Goal: Task Accomplishment & Management: Complete application form

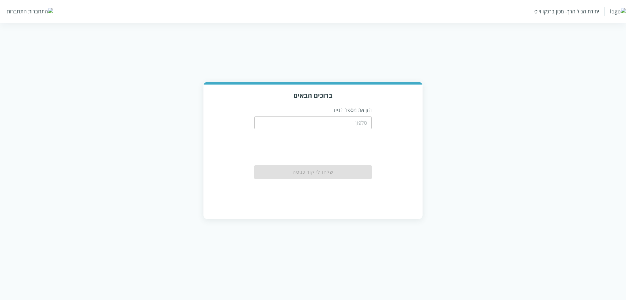
click at [326, 123] on input "tel" at bounding box center [312, 122] width 117 height 13
type input "0548499999"
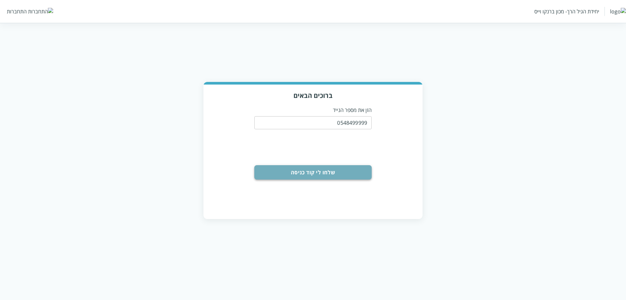
click at [349, 172] on button "שלחו לי קוד כניסה" at bounding box center [312, 172] width 117 height 14
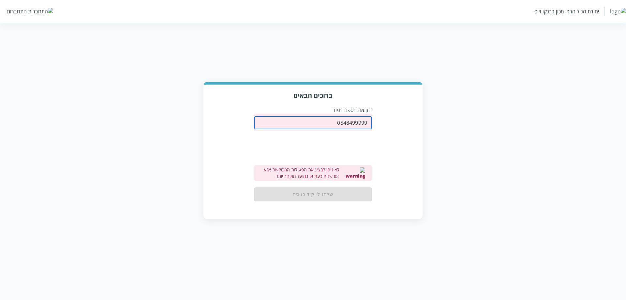
click at [353, 123] on input "0548499999" at bounding box center [312, 122] width 117 height 13
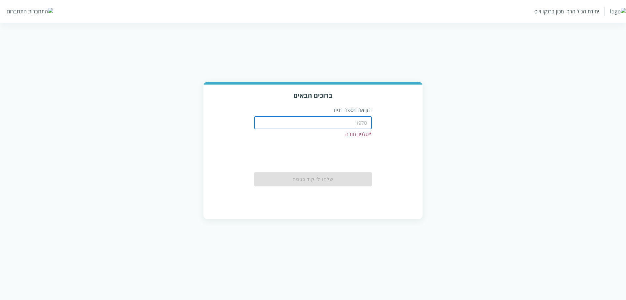
click at [361, 126] on input "tel" at bounding box center [312, 122] width 117 height 13
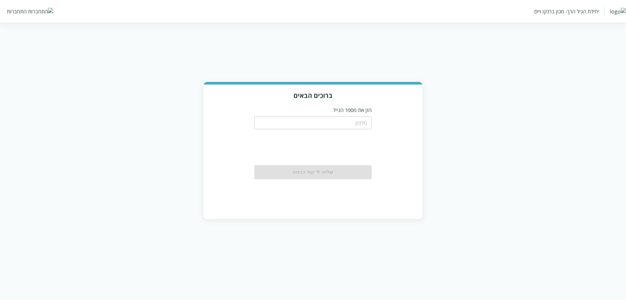
click at [319, 125] on input "tel" at bounding box center [312, 122] width 117 height 13
type input "0548499999"
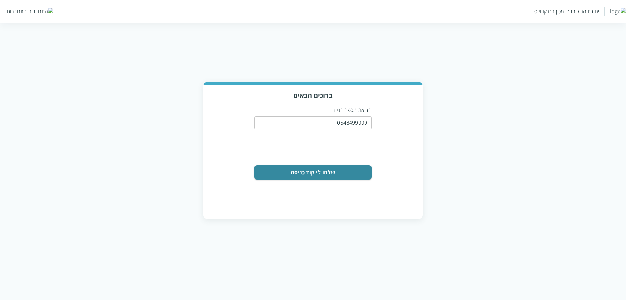
click at [338, 174] on button "שלחו לי קוד כניסה" at bounding box center [312, 172] width 117 height 14
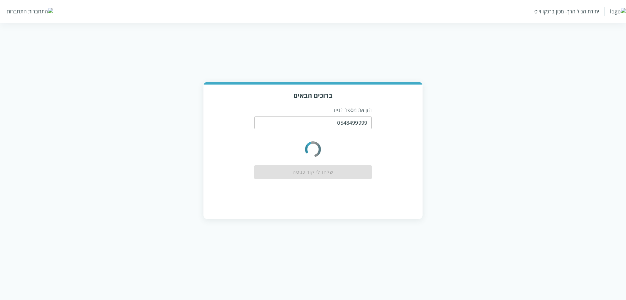
click at [354, 124] on input "0548499999" at bounding box center [312, 122] width 117 height 13
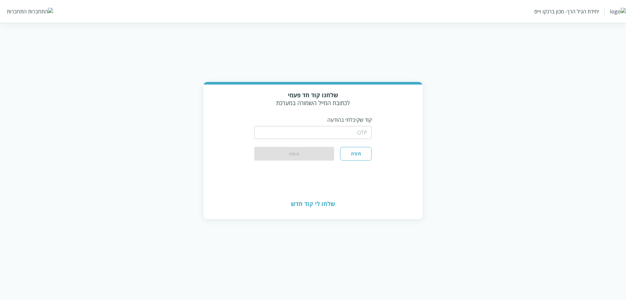
click at [21, 10] on div "התחברות" at bounding box center [17, 11] width 20 height 7
click at [21, 12] on div "התחברות" at bounding box center [17, 11] width 20 height 7
click at [355, 153] on button "חזרה" at bounding box center [356, 154] width 32 height 14
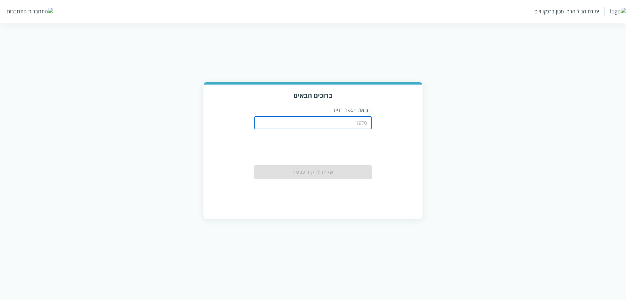
click at [355, 124] on input "tel" at bounding box center [312, 122] width 117 height 13
paste input "0533199656"
type input "0533199656"
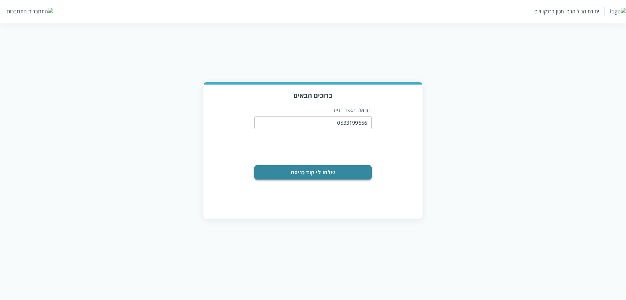
click at [354, 171] on button "שלחו לי קוד כניסה" at bounding box center [312, 172] width 117 height 14
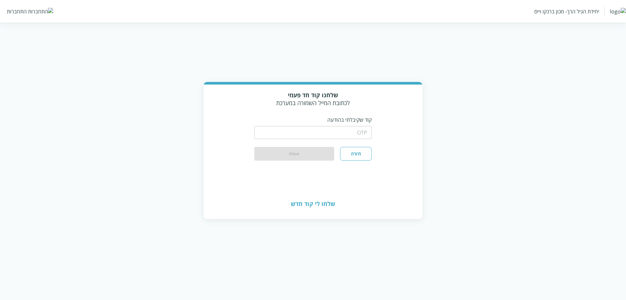
click at [365, 132] on input "string" at bounding box center [312, 132] width 117 height 13
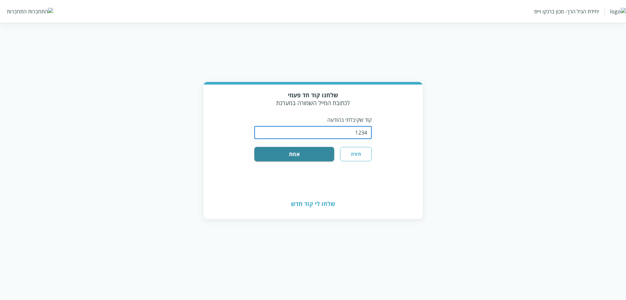
type input "1234"
click at [302, 164] on div "שלחנו קוד חד פעמי לכתובת המייל השמורה במערכת קוד שקיבלתי בהודעה ​ חזרה אמת" at bounding box center [313, 136] width 219 height 105
click at [304, 157] on button "אמת" at bounding box center [294, 154] width 80 height 14
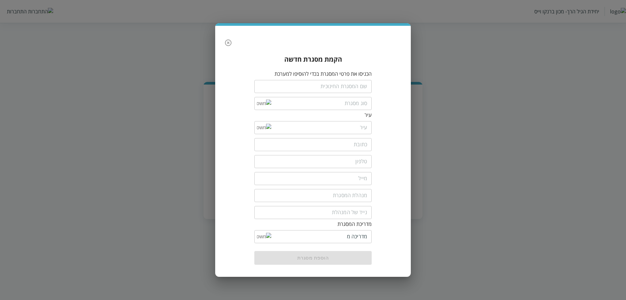
click at [344, 85] on input "text" at bounding box center [312, 86] width 117 height 13
click at [361, 87] on input "text" at bounding box center [312, 86] width 117 height 13
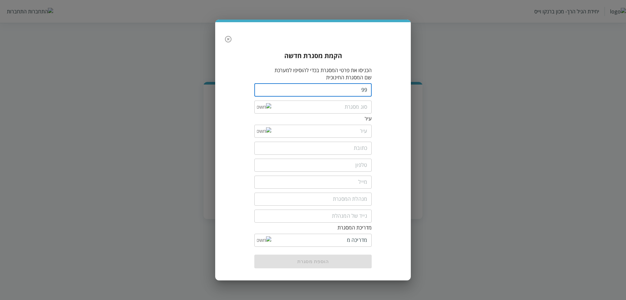
type input "99"
click at [354, 109] on input "list" at bounding box center [319, 106] width 96 height 13
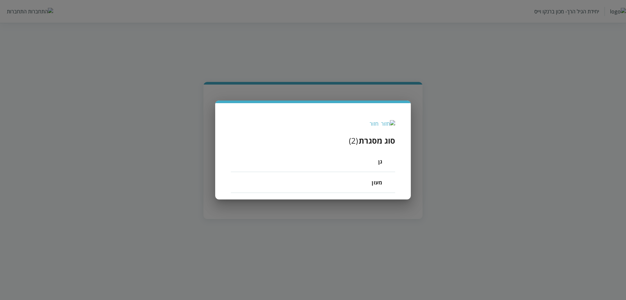
click at [380, 185] on span "מעון" at bounding box center [377, 182] width 10 height 8
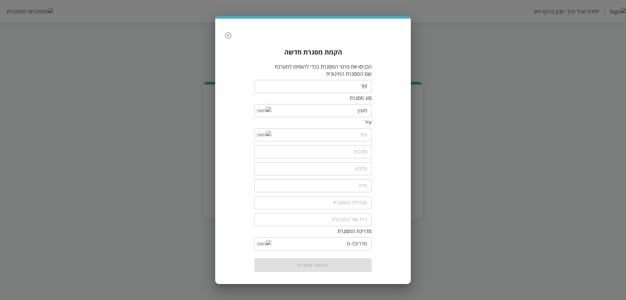
click at [359, 137] on input "list" at bounding box center [319, 134] width 96 height 13
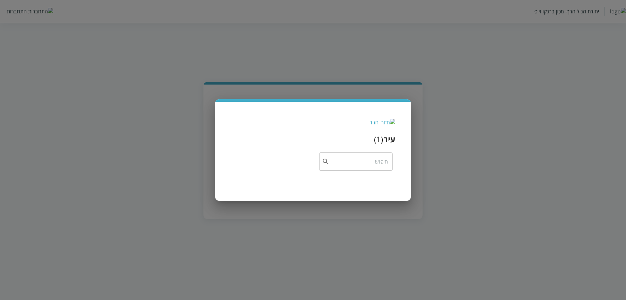
click at [352, 168] on input "text" at bounding box center [359, 161] width 58 height 18
click at [365, 159] on input "text" at bounding box center [359, 161] width 58 height 18
click at [392, 122] on img at bounding box center [388, 122] width 14 height 7
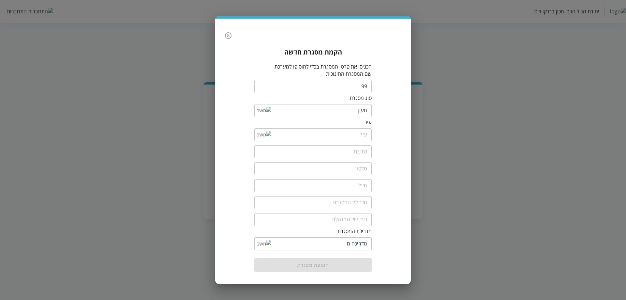
click at [361, 136] on input "list" at bounding box center [319, 134] width 96 height 13
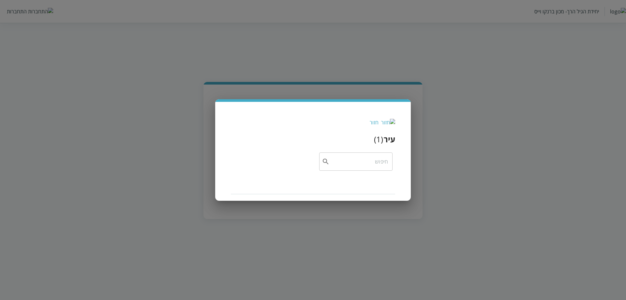
click at [375, 161] on input "text" at bounding box center [359, 161] width 58 height 18
click at [330, 164] on input "text" at bounding box center [359, 161] width 58 height 18
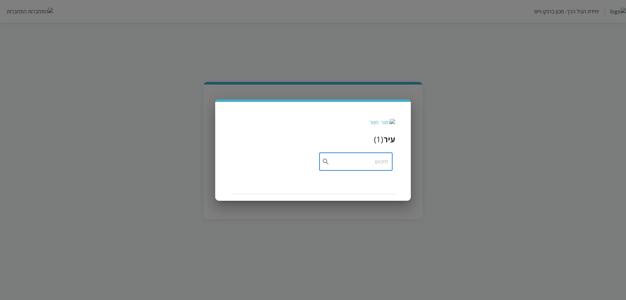
click at [330, 164] on input "text" at bounding box center [359, 161] width 58 height 18
click at [389, 124] on div "חזור" at bounding box center [313, 122] width 164 height 7
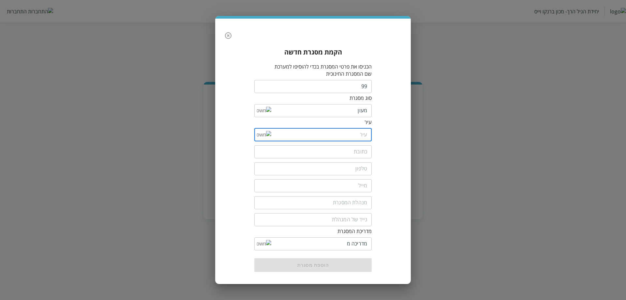
click at [357, 136] on input "list" at bounding box center [319, 134] width 96 height 13
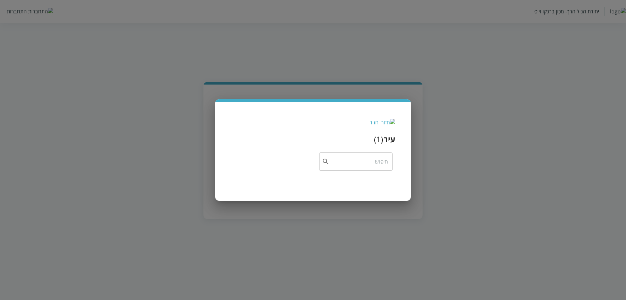
click at [379, 120] on div "חזור" at bounding box center [374, 122] width 9 height 7
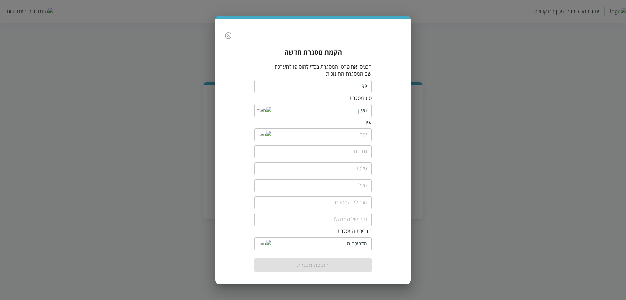
click at [356, 134] on input "list" at bounding box center [319, 134] width 96 height 13
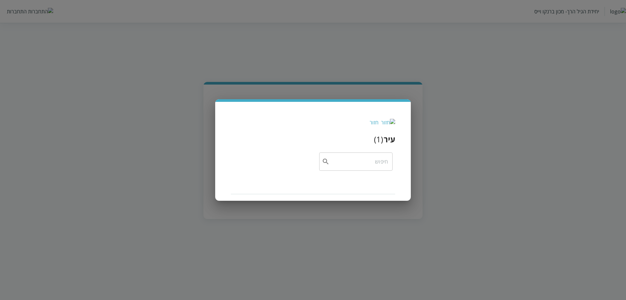
click at [379, 125] on div "חזור" at bounding box center [374, 122] width 9 height 7
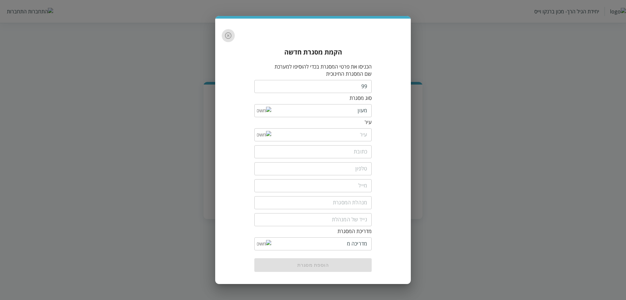
click at [228, 37] on icon "button" at bounding box center [228, 36] width 8 height 8
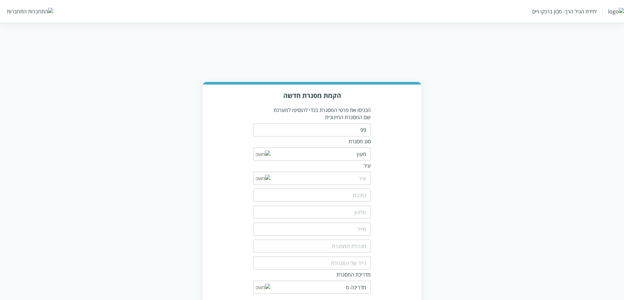
click at [14, 16] on div "יחידת הגיל הרך- מכון ברנקו וייס התחברות" at bounding box center [312, 11] width 624 height 23
click at [16, 12] on div "התחברות" at bounding box center [17, 11] width 20 height 7
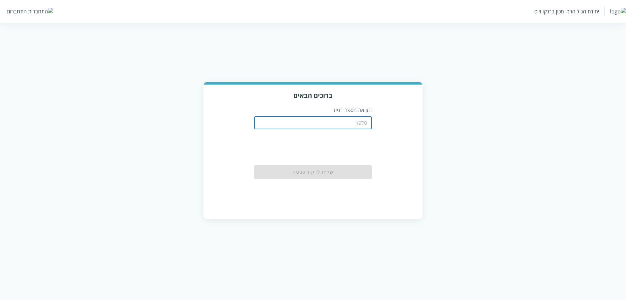
click at [345, 124] on input "tel" at bounding box center [312, 122] width 117 height 13
click at [495, 186] on div "ברוכים הבאים הזן את מספר הנייד ​ שלחו לי קוד כניסה" at bounding box center [313, 150] width 626 height 137
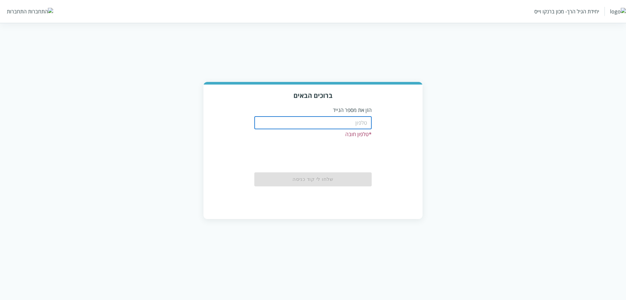
click at [352, 123] on input "tel" at bounding box center [312, 122] width 117 height 13
paste input "0533199656"
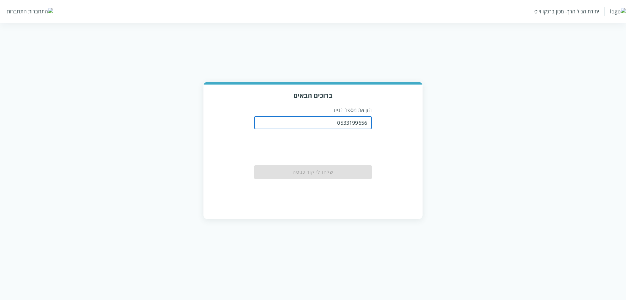
type input "0533199656"
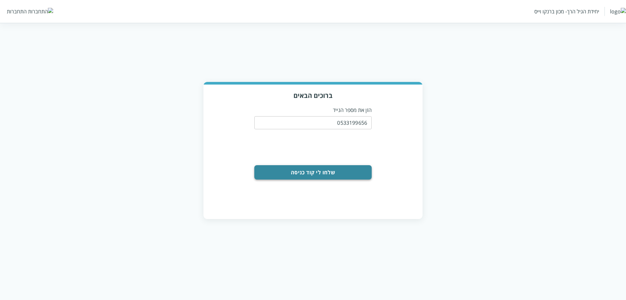
click at [323, 175] on button "שלחו לי קוד כניסה" at bounding box center [312, 172] width 117 height 14
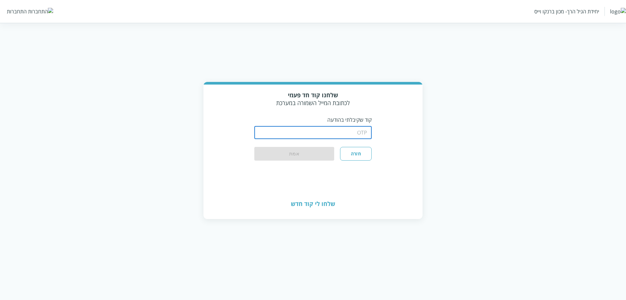
click at [344, 134] on input "string" at bounding box center [312, 132] width 117 height 13
type input "1234"
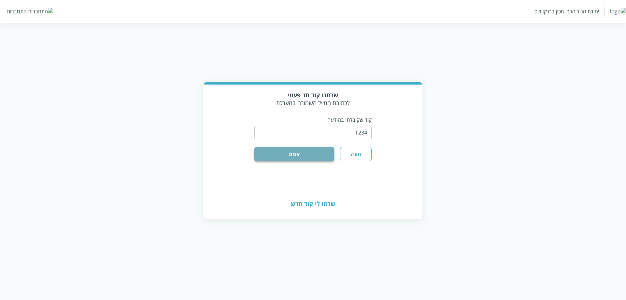
click at [325, 152] on button "אמת" at bounding box center [294, 154] width 80 height 14
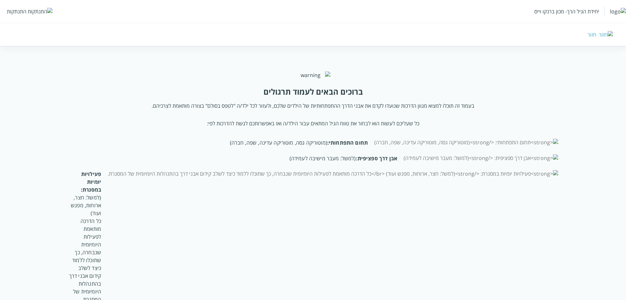
click at [19, 14] on div "התנתקות" at bounding box center [17, 11] width 20 height 7
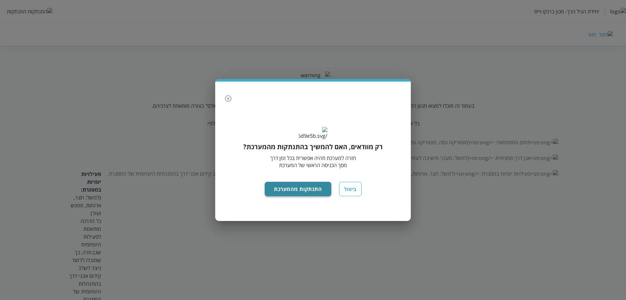
click at [293, 196] on button "התנתקות מהמערכת" at bounding box center [298, 189] width 67 height 14
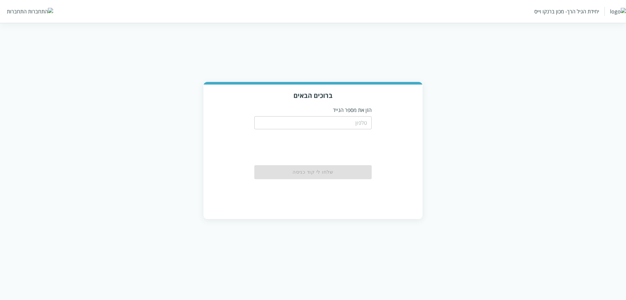
click at [343, 127] on input "tel" at bounding box center [312, 122] width 117 height 13
paste input "0533199656"
type input "0533199656"
click at [346, 174] on button "שלחו לי קוד כניסה" at bounding box center [312, 172] width 117 height 14
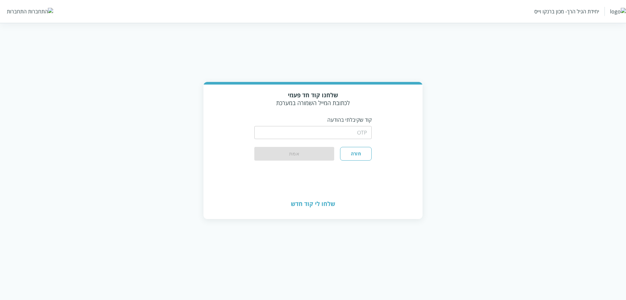
click at [367, 130] on input "string" at bounding box center [312, 132] width 117 height 13
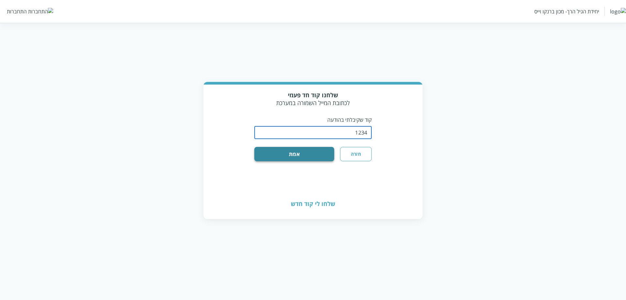
type input "1234"
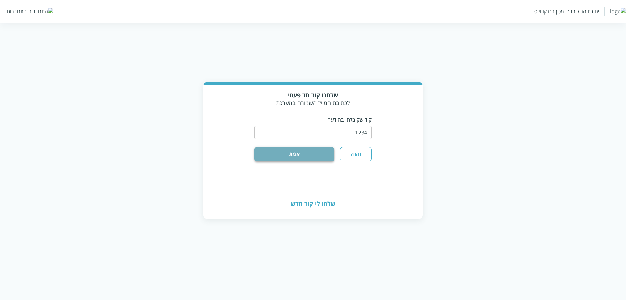
click at [326, 152] on button "אמת" at bounding box center [294, 154] width 80 height 14
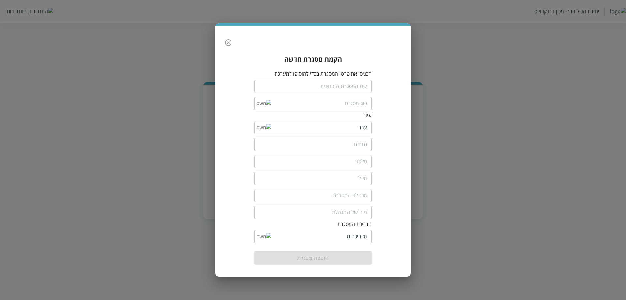
click at [345, 89] on input "text" at bounding box center [312, 86] width 117 height 13
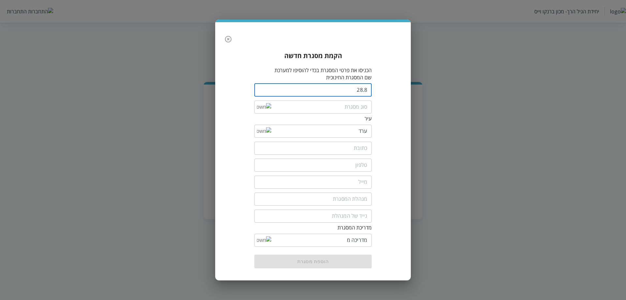
type input "28.8"
click at [358, 105] on input "list" at bounding box center [319, 106] width 96 height 13
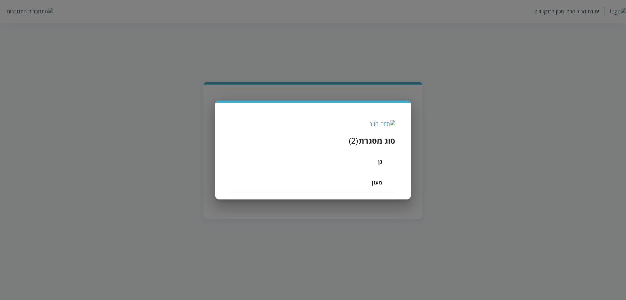
click at [367, 180] on li "מעון" at bounding box center [313, 182] width 164 height 21
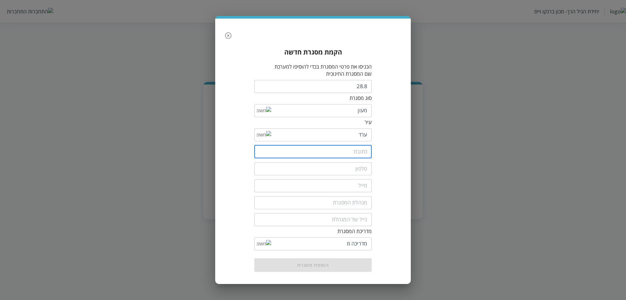
click at [355, 150] on input "text" at bounding box center [312, 151] width 117 height 13
type input "חו"
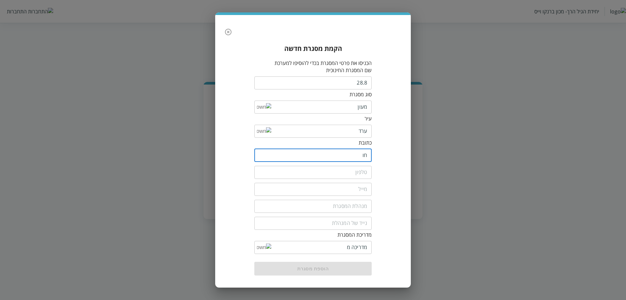
click at [337, 172] on input "tel" at bounding box center [312, 172] width 117 height 13
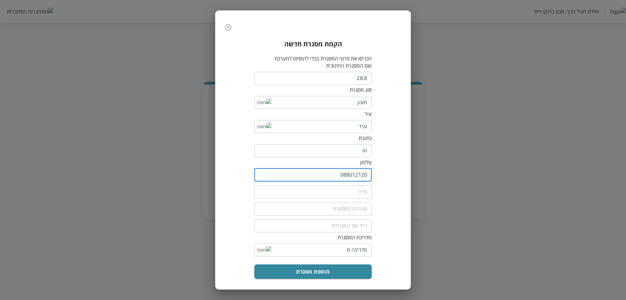
type input "088012120"
click at [340, 195] on input "email" at bounding box center [312, 191] width 117 height 13
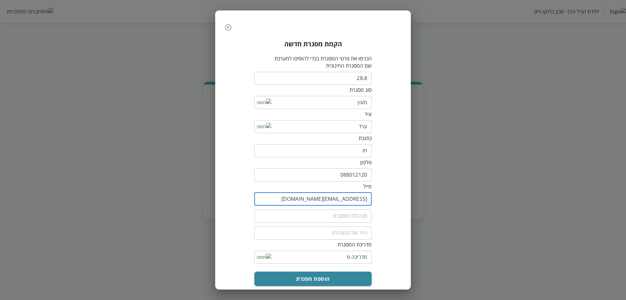
type input "8012120@yopmail.com"
click at [342, 215] on input "fullName" at bounding box center [312, 215] width 117 height 13
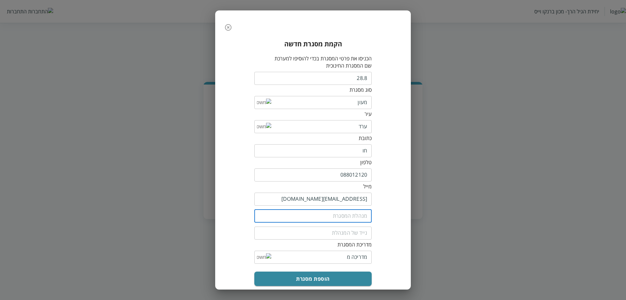
type input "שושנה ה"
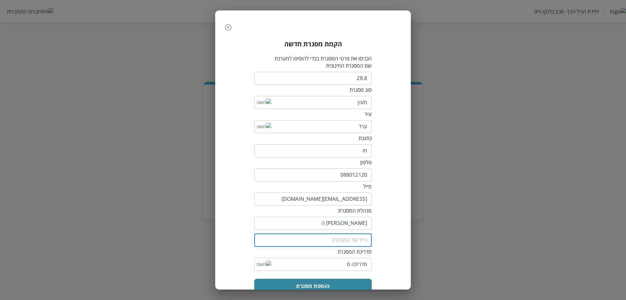
click at [326, 243] on input "tel" at bounding box center [312, 240] width 117 height 13
type input "0577777777"
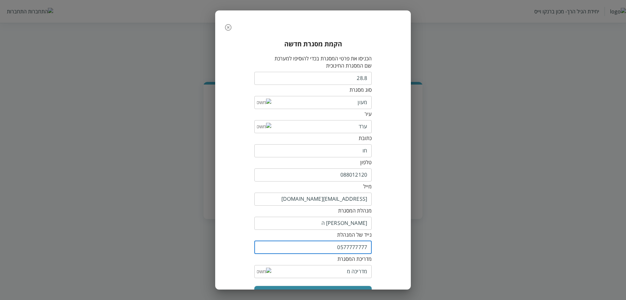
scroll to position [23, 0]
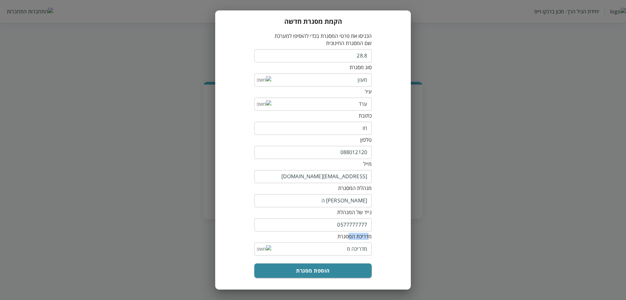
drag, startPoint x: 371, startPoint y: 236, endPoint x: 349, endPoint y: 237, distance: 21.6
click at [349, 237] on div "מדריכת המסגרת" at bounding box center [312, 236] width 117 height 7
click at [338, 251] on input "list" at bounding box center [319, 248] width 96 height 13
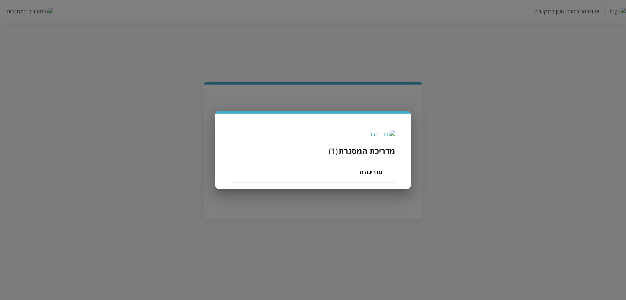
click at [372, 172] on span "מדריכה מ" at bounding box center [371, 172] width 22 height 8
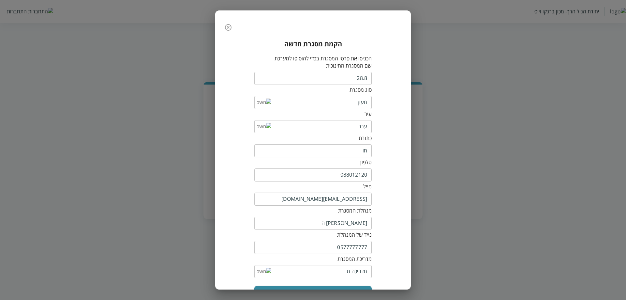
scroll to position [23, 0]
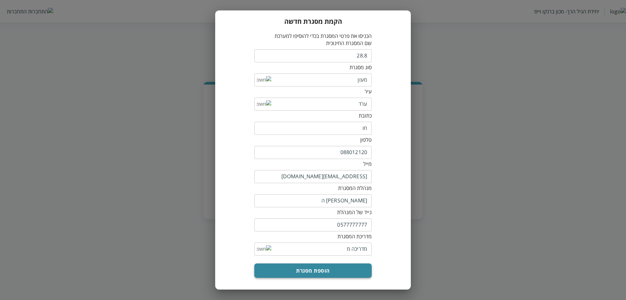
click at [344, 270] on button "הוספת מסגרת" at bounding box center [312, 270] width 117 height 14
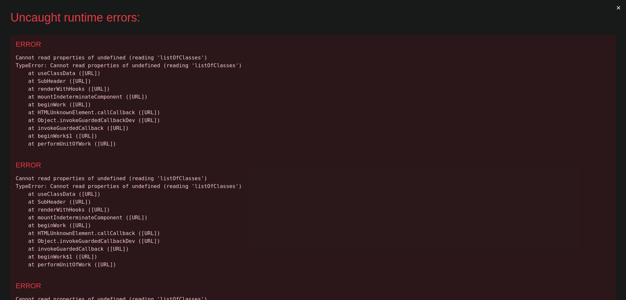
click at [168, 57] on div "Cannot read properties of undefined (reading 'listOfClasses') TypeError: Cannot…" at bounding box center [313, 101] width 595 height 94
click at [201, 68] on div "Cannot read properties of undefined (reading 'listOfClasses') TypeError: Cannot…" at bounding box center [313, 101] width 595 height 94
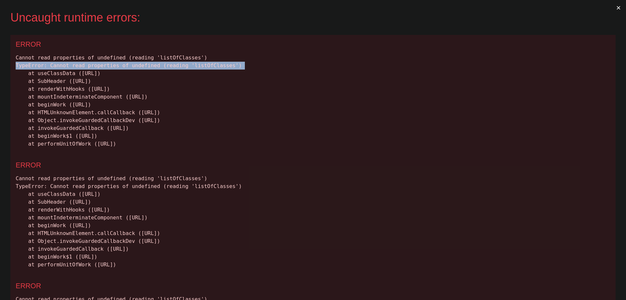
click at [201, 68] on div "Cannot read properties of undefined (reading 'listOfClasses') TypeError: Cannot…" at bounding box center [313, 101] width 595 height 94
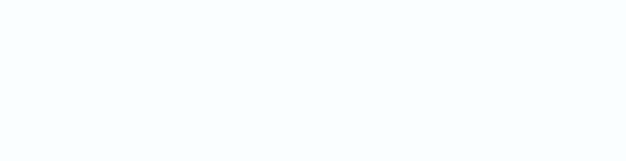
click at [439, 0] on html at bounding box center [313, 0] width 626 height 0
